Goal: Task Accomplishment & Management: Use online tool/utility

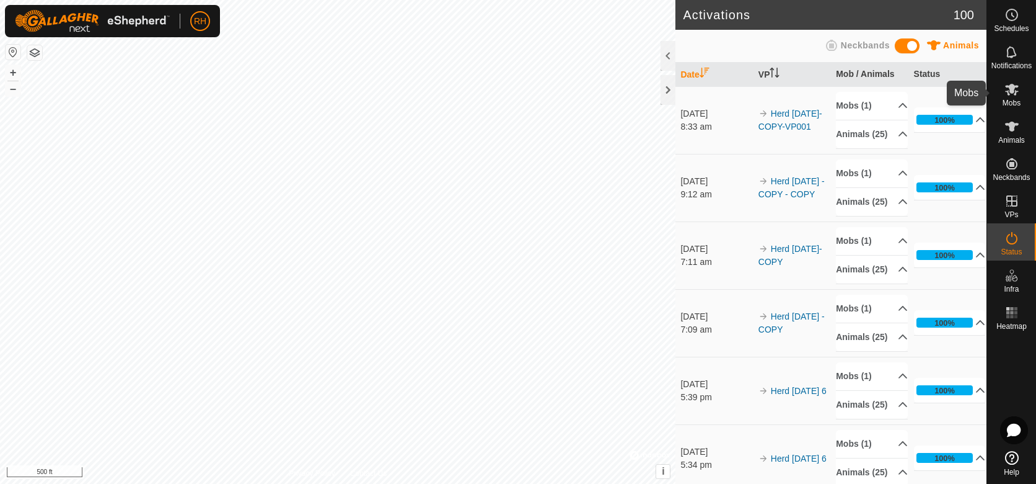
click at [1017, 94] on icon at bounding box center [1012, 89] width 15 height 15
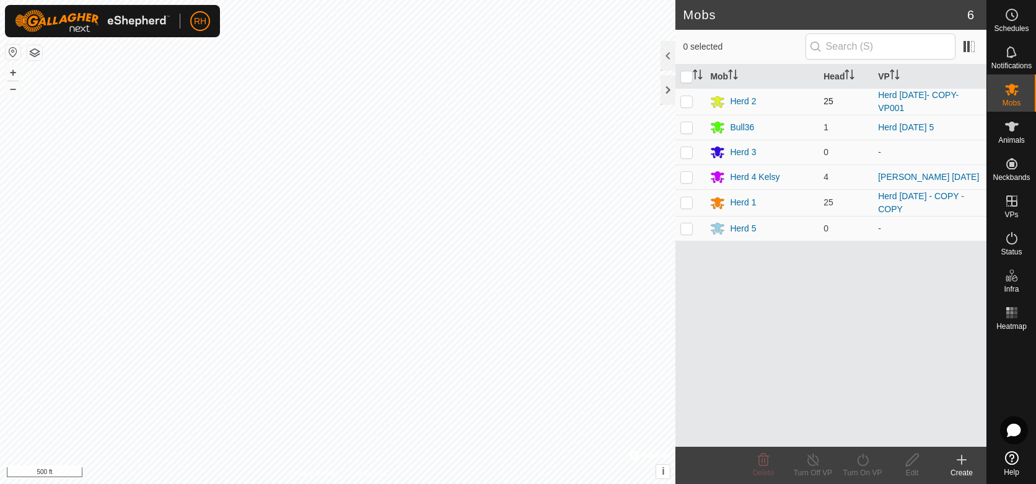
click at [688, 100] on p-checkbox at bounding box center [687, 101] width 12 height 10
checkbox input "true"
click at [867, 460] on icon at bounding box center [862, 459] width 15 height 15
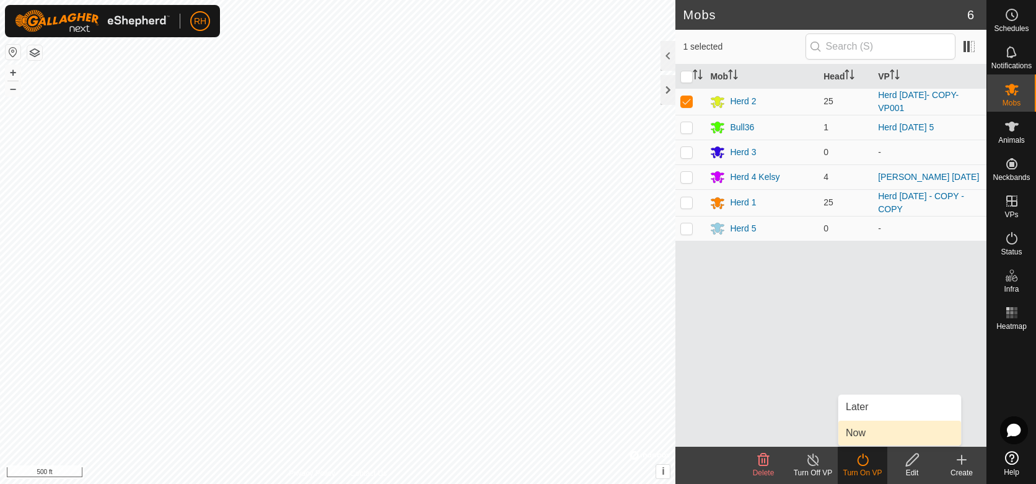
click at [859, 433] on link "Now" at bounding box center [900, 432] width 123 height 25
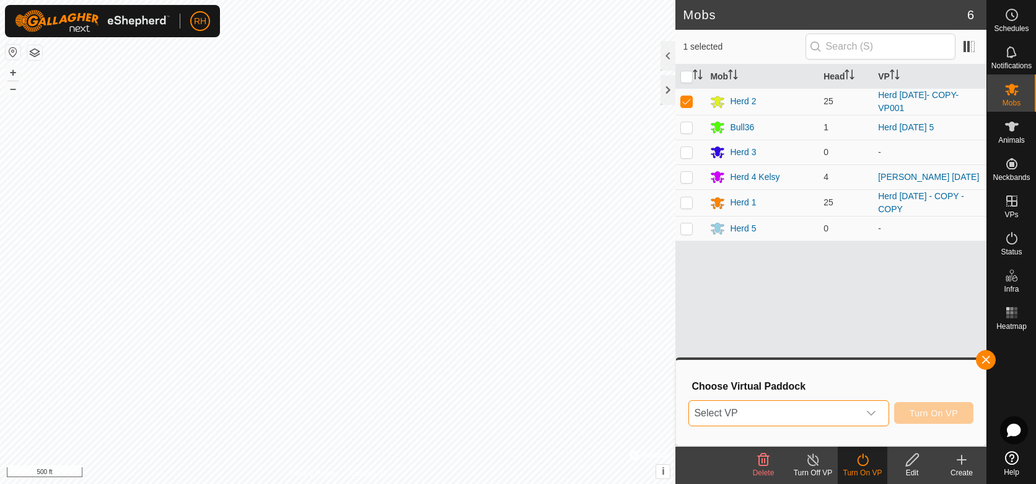
click at [821, 413] on span "Select VP" at bounding box center [773, 412] width 169 height 25
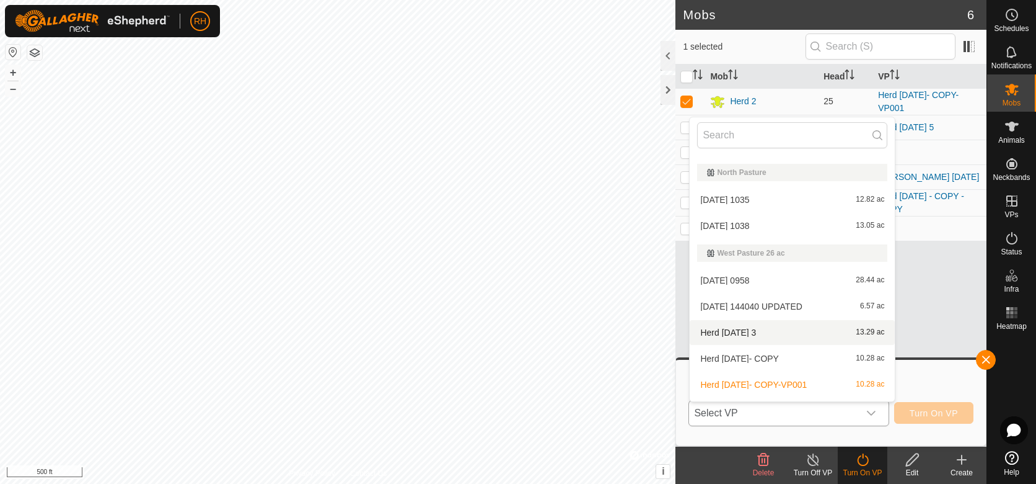
scroll to position [708, 0]
click at [741, 358] on li "Herd [DATE]- COPY 10.28 ac" at bounding box center [792, 357] width 205 height 25
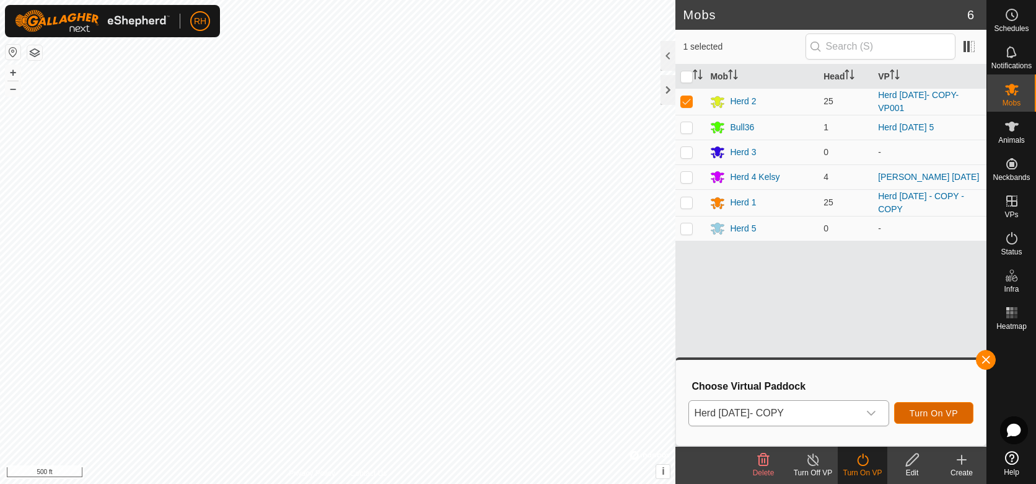
click at [929, 412] on span "Turn On VP" at bounding box center [934, 413] width 48 height 10
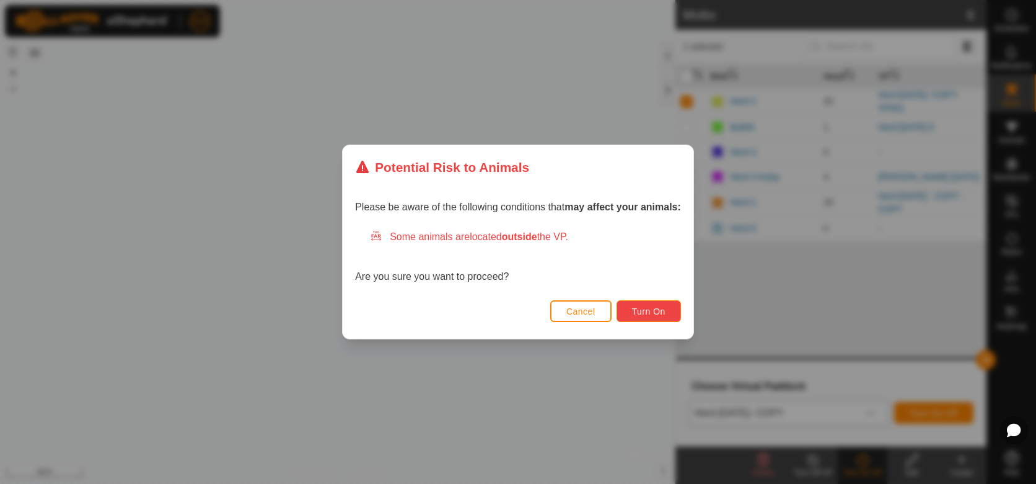
click at [642, 310] on span "Turn On" at bounding box center [648, 311] width 33 height 10
